Goal: Complete application form

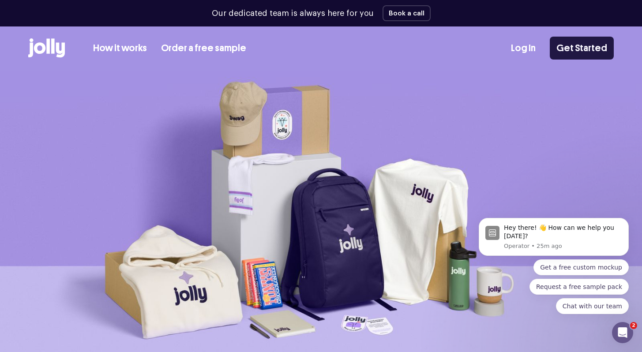
click at [582, 45] on link "Get Started" at bounding box center [582, 48] width 64 height 23
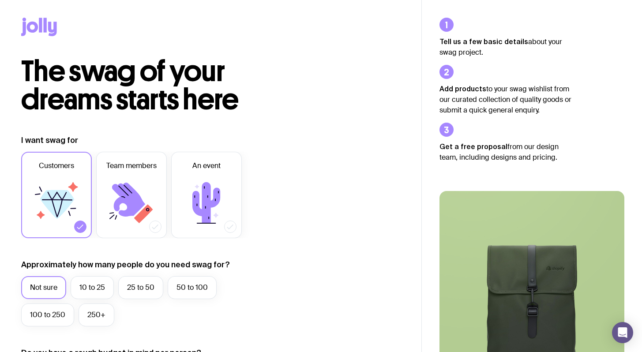
scroll to position [79, 0]
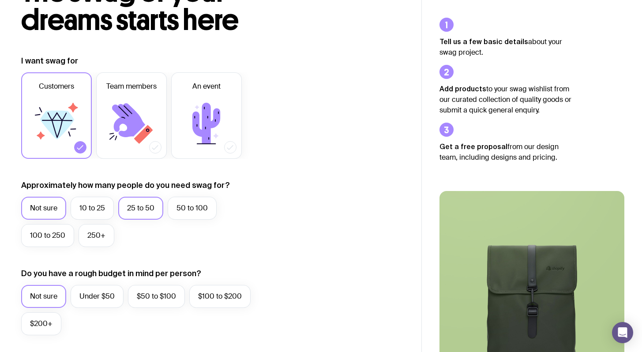
click at [148, 215] on label "25 to 50" at bounding box center [140, 208] width 45 height 23
click at [0, 0] on input "25 to 50" at bounding box center [0, 0] width 0 height 0
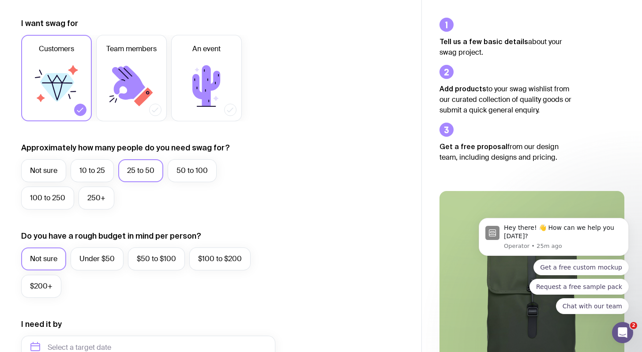
scroll to position [127, 0]
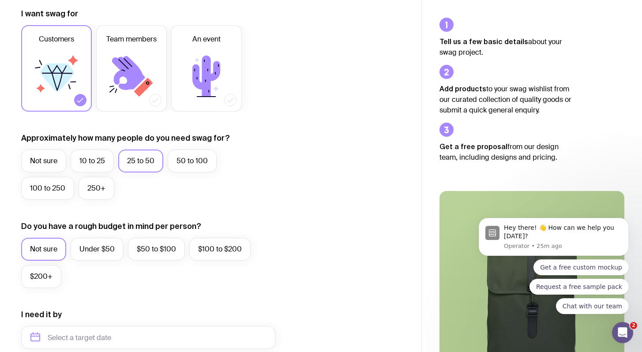
drag, startPoint x: 306, startPoint y: 200, endPoint x: 132, endPoint y: 226, distance: 176.3
click at [306, 201] on div "I want swag for Customers Team members An event Approximately how many people d…" at bounding box center [210, 296] width 379 height 577
drag, startPoint x: 25, startPoint y: 275, endPoint x: 64, endPoint y: 273, distance: 38.9
click at [24, 274] on label "$200+" at bounding box center [41, 276] width 40 height 23
click at [0, 0] on input "$200+" at bounding box center [0, 0] width 0 height 0
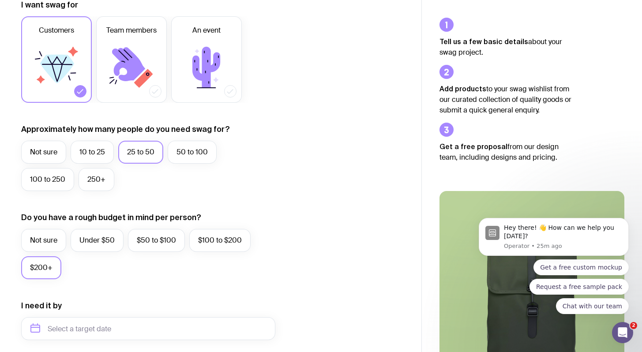
scroll to position [398, 0]
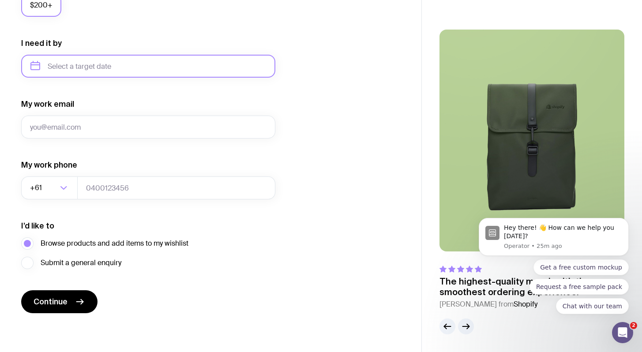
click at [71, 68] on input "text" at bounding box center [148, 66] width 254 height 23
click at [58, 166] on button "Sep" at bounding box center [42, 175] width 32 height 18
type input "[DATE]"
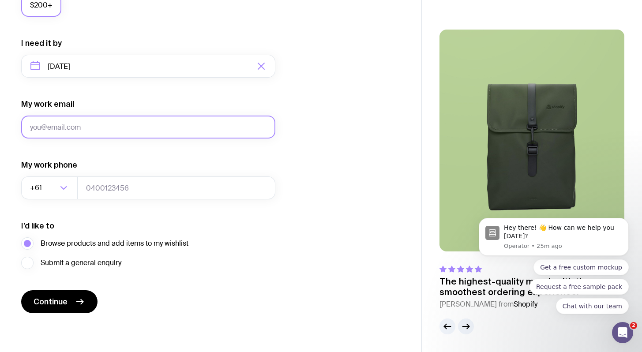
click at [106, 133] on input "My work email" at bounding box center [148, 127] width 254 height 23
type input "[PERSON_NAME][EMAIL_ADDRESS][PERSON_NAME][DOMAIN_NAME]"
type input "0466272258"
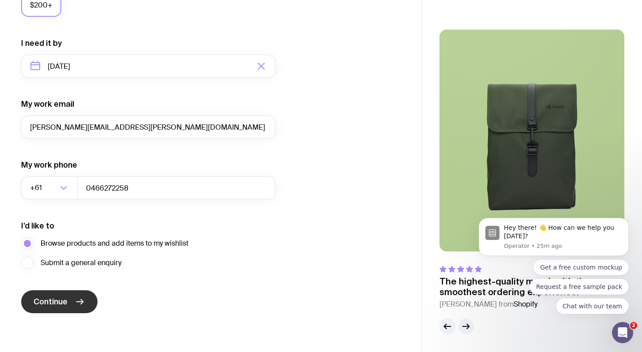
click at [60, 306] on span "Continue" at bounding box center [51, 302] width 34 height 11
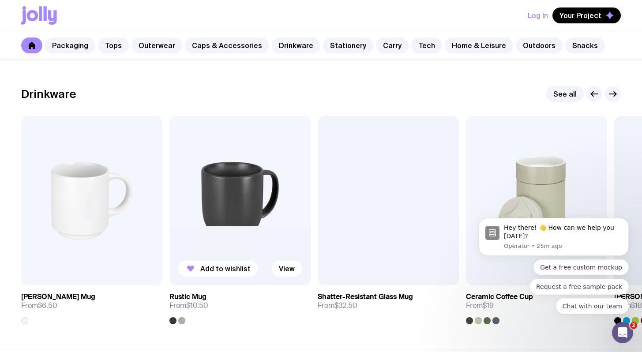
scroll to position [1295, 0]
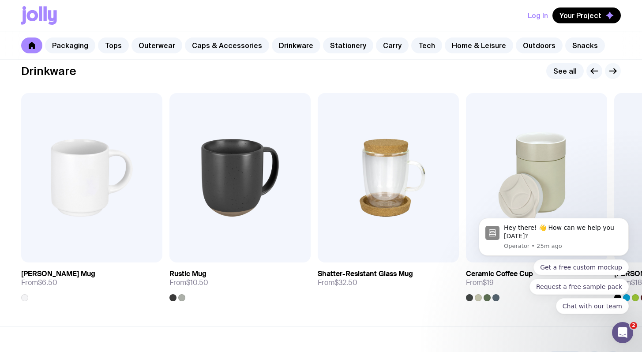
click at [615, 71] on icon "button" at bounding box center [613, 71] width 11 height 11
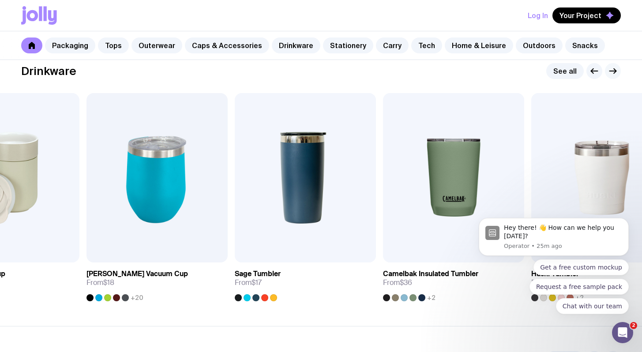
click at [615, 71] on icon "button" at bounding box center [615, 71] width 2 height 5
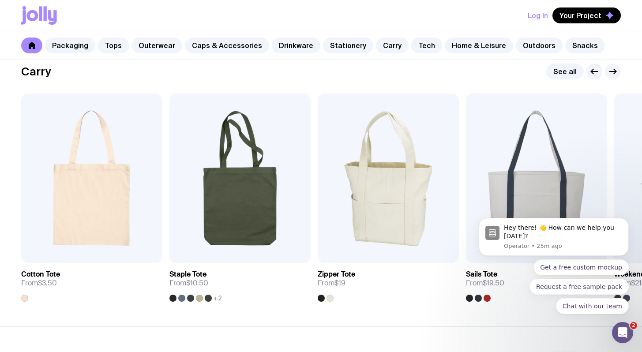
scroll to position [1873, 0]
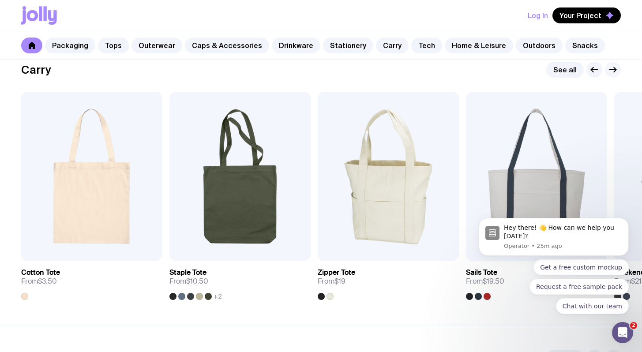
click at [612, 71] on icon "button" at bounding box center [613, 69] width 11 height 11
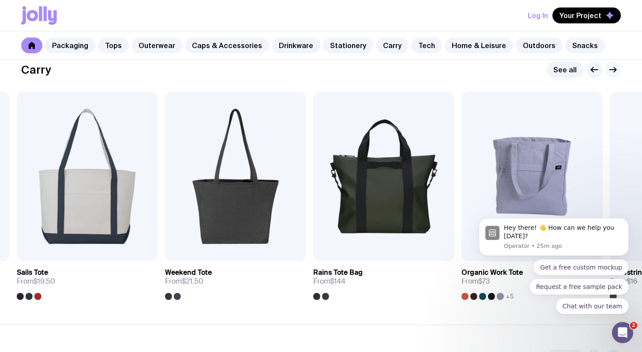
click at [612, 71] on icon "button" at bounding box center [613, 69] width 11 height 11
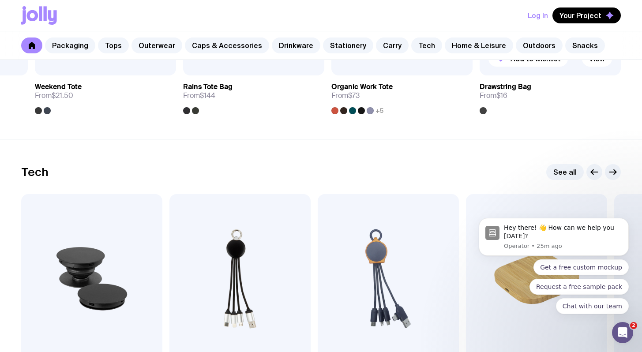
scroll to position [2132, 0]
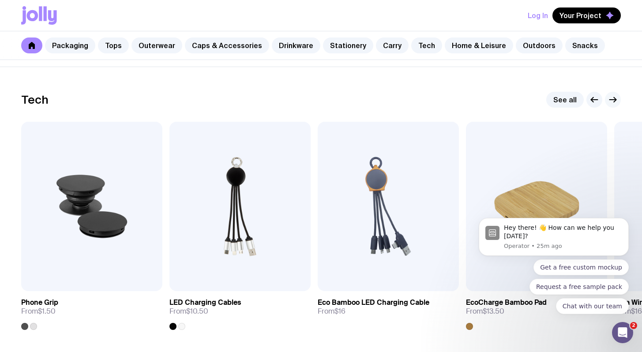
click at [615, 98] on icon "button" at bounding box center [615, 100] width 2 height 5
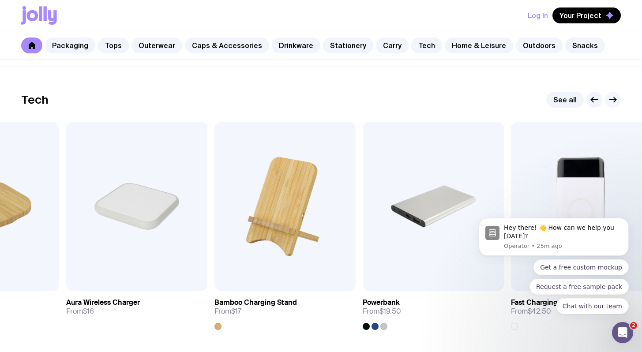
click at [615, 98] on icon "button" at bounding box center [615, 100] width 2 height 5
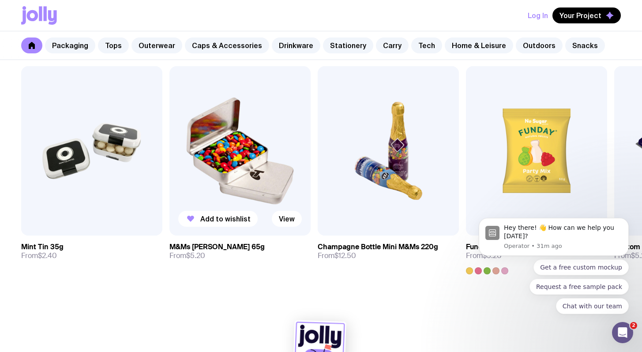
scroll to position [3097, 0]
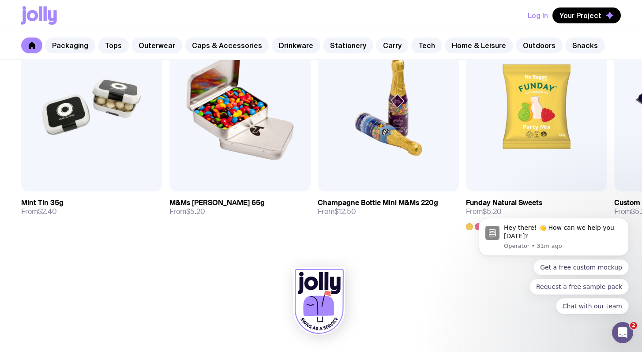
click at [377, 48] on link "Carry" at bounding box center [392, 46] width 33 height 16
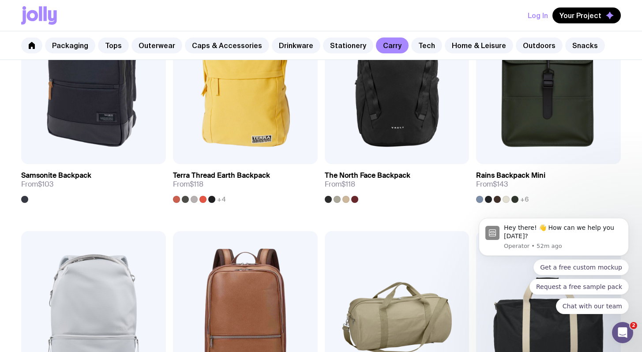
scroll to position [544, 0]
